Goal: Find specific fact: Find contact information

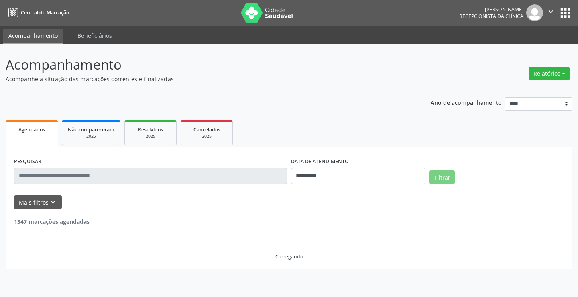
select select "*"
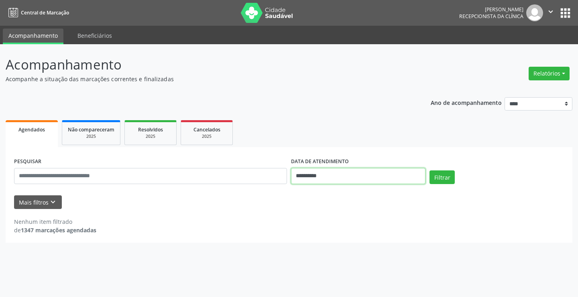
click at [341, 175] on input "**********" at bounding box center [358, 176] width 135 height 16
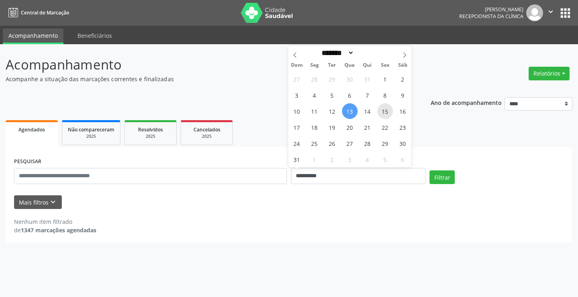
click at [389, 112] on span "15" at bounding box center [386, 111] width 16 height 16
type input "**********"
click at [389, 112] on span "15" at bounding box center [386, 111] width 16 height 16
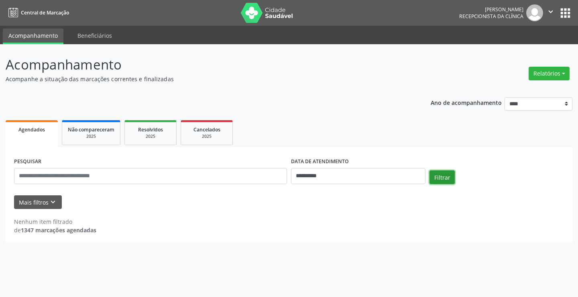
click at [439, 182] on button "Filtrar" at bounding box center [442, 177] width 25 height 14
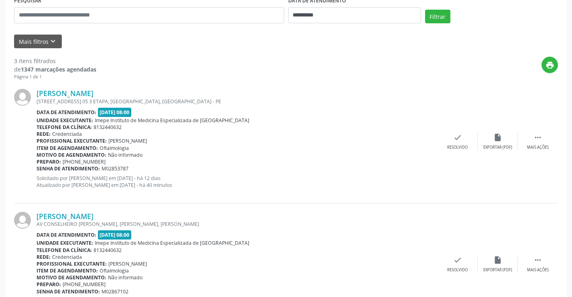
scroll to position [40, 0]
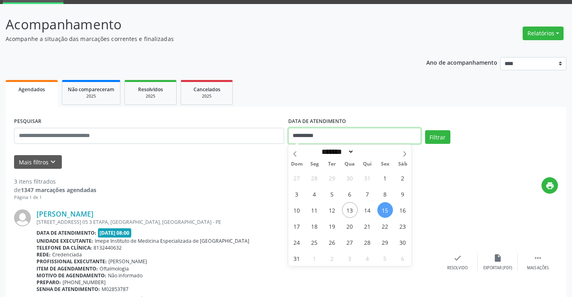
click at [346, 136] on input "**********" at bounding box center [354, 136] width 133 height 16
click at [369, 211] on span "14" at bounding box center [368, 210] width 16 height 16
type input "**********"
click at [369, 211] on span "14" at bounding box center [368, 210] width 16 height 16
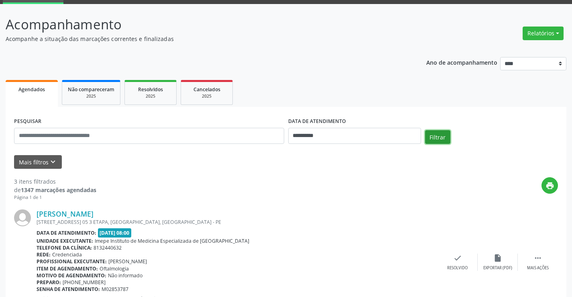
click at [431, 142] on button "Filtrar" at bounding box center [437, 137] width 25 height 14
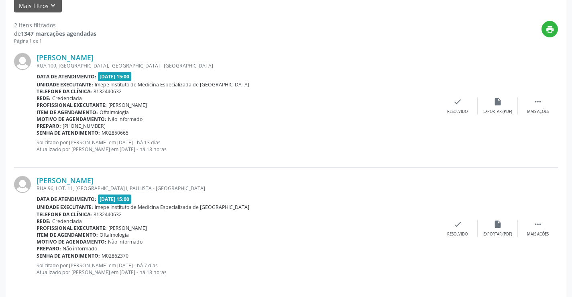
scroll to position [203, 0]
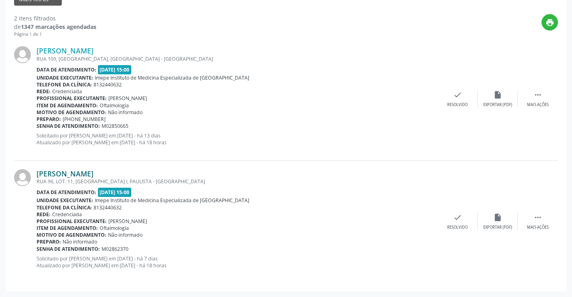
click at [94, 176] on link "[PERSON_NAME]" at bounding box center [65, 173] width 57 height 9
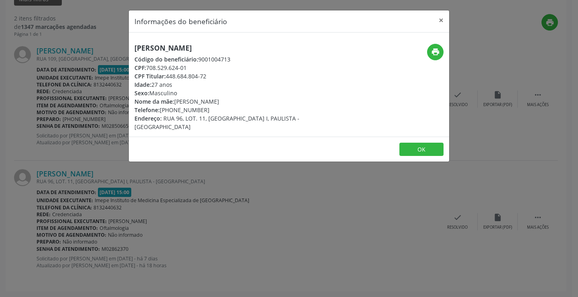
drag, startPoint x: 133, startPoint y: 45, endPoint x: 254, endPoint y: 49, distance: 121.8
click at [254, 49] on div "[PERSON_NAME] Código do beneficiário: 9001004713 CPF: 708.529.624-01 CPF Titula…" at bounding box center [236, 87] width 214 height 87
copy h5 "[PERSON_NAME]"
drag, startPoint x: 176, startPoint y: 110, endPoint x: 194, endPoint y: 110, distance: 17.7
click at [194, 110] on div "Telefone: [PHONE_NUMBER]" at bounding box center [236, 110] width 202 height 8
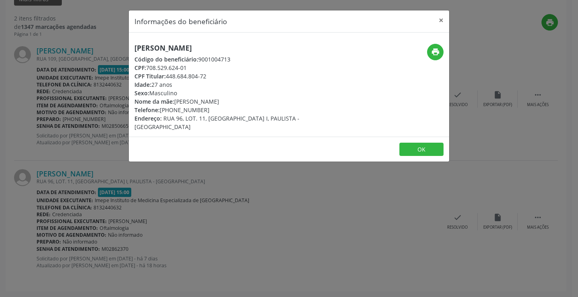
click at [207, 110] on div "Telefone: [PHONE_NUMBER]" at bounding box center [236, 110] width 202 height 8
drag, startPoint x: 176, startPoint y: 108, endPoint x: 210, endPoint y: 105, distance: 34.3
click at [210, 105] on div "[PERSON_NAME] Código do beneficiário: 9001004713 CPF: 708.529.624-01 CPF Titula…" at bounding box center [236, 87] width 202 height 87
click at [201, 109] on div "Telefone: [PHONE_NUMBER]" at bounding box center [236, 110] width 202 height 8
drag, startPoint x: 175, startPoint y: 109, endPoint x: 214, endPoint y: 107, distance: 38.6
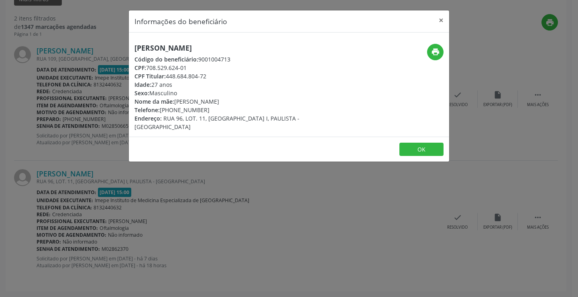
click at [214, 107] on div "Telefone: [PHONE_NUMBER]" at bounding box center [236, 110] width 202 height 8
copy div "9523-6048"
click at [229, 196] on div "Informações do beneficiário × [PERSON_NAME] Código do beneficiário: 9001004713 …" at bounding box center [289, 148] width 578 height 297
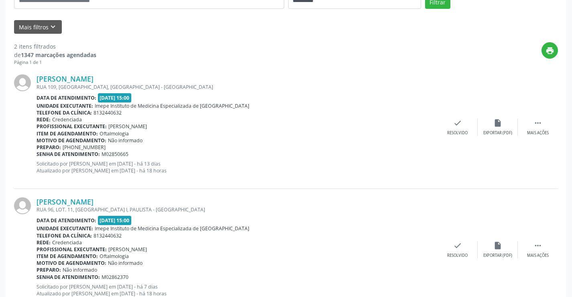
scroll to position [123, 0]
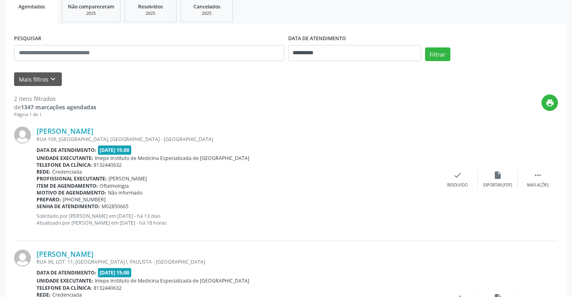
click at [96, 136] on div "RUA 109, [GEOGRAPHIC_DATA], [GEOGRAPHIC_DATA] - [GEOGRAPHIC_DATA]" at bounding box center [237, 139] width 401 height 7
click at [94, 134] on link "[PERSON_NAME]" at bounding box center [65, 131] width 57 height 9
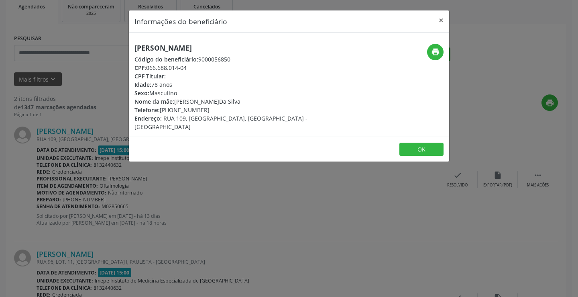
drag, startPoint x: 132, startPoint y: 51, endPoint x: 259, endPoint y: 45, distance: 126.7
click at [259, 45] on div "[PERSON_NAME] Código do beneficiário: 9000056850 CPF: 066.688.014-04 CPF Titula…" at bounding box center [236, 87] width 214 height 87
copy h5 "[PERSON_NAME]"
click at [247, 209] on div "Informações do beneficiário × [PERSON_NAME] Código do beneficiário: 9000056850 …" at bounding box center [289, 148] width 578 height 297
